Goal: Information Seeking & Learning: Find specific fact

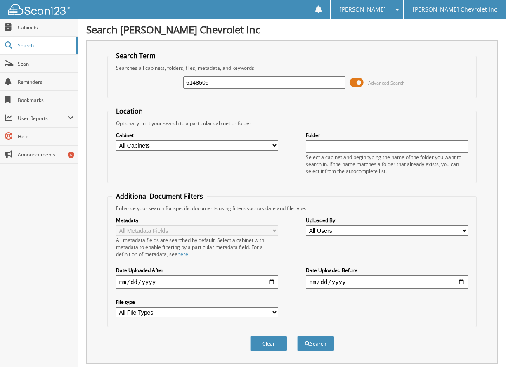
type input "6148509"
click at [297, 336] on button "Search" at bounding box center [315, 343] width 37 height 15
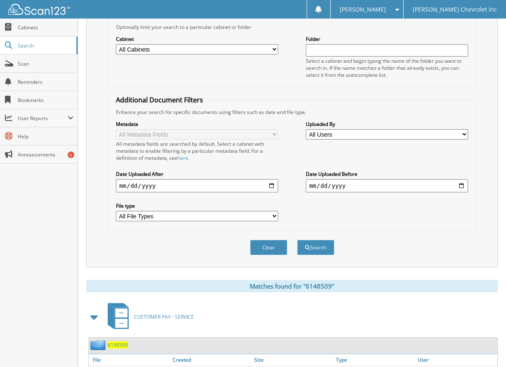
scroll to position [161, 0]
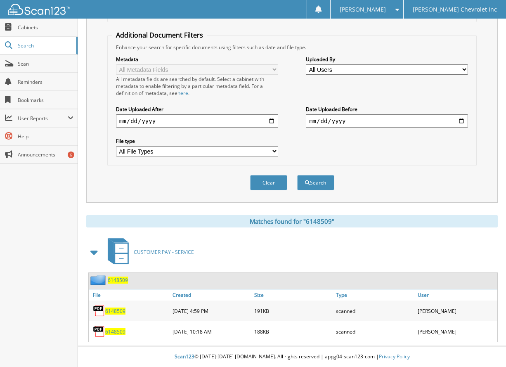
click at [113, 331] on span "6148509" at bounding box center [115, 331] width 20 height 7
click at [113, 311] on span "6148509" at bounding box center [115, 310] width 20 height 7
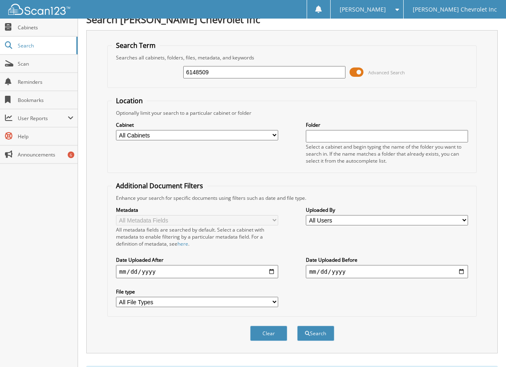
scroll to position [0, 0]
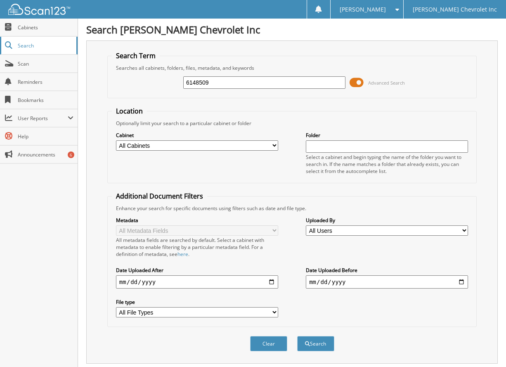
click at [25, 45] on span "Search" at bounding box center [45, 45] width 54 height 7
click at [281, 82] on input "text" at bounding box center [264, 82] width 162 height 12
type input "6148413"
click at [297, 336] on button "Search" at bounding box center [315, 343] width 37 height 15
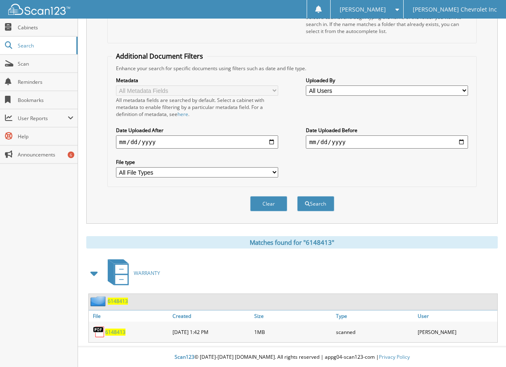
scroll to position [141, 0]
click at [113, 331] on span "6148413" at bounding box center [115, 331] width 20 height 7
click at [122, 333] on span "6148413" at bounding box center [115, 331] width 20 height 7
